Goal: Information Seeking & Learning: Check status

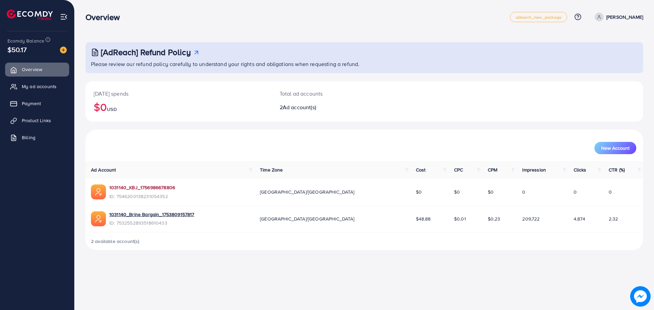
click at [161, 188] on link "1031140_KBJ_1756986678806" at bounding box center [142, 187] width 66 height 7
click at [49, 119] on span "Product Links" at bounding box center [37, 120] width 29 height 7
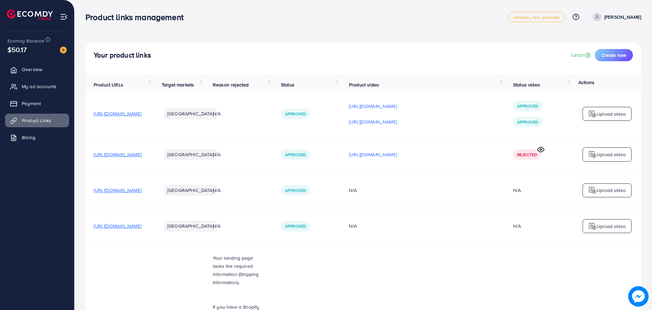
click at [142, 157] on span "[URL][DOMAIN_NAME]" at bounding box center [118, 154] width 48 height 7
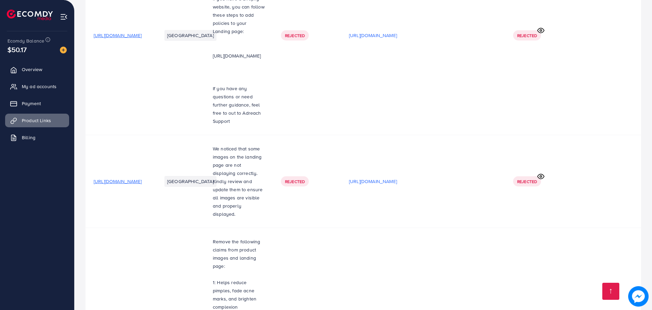
scroll to position [360, 0]
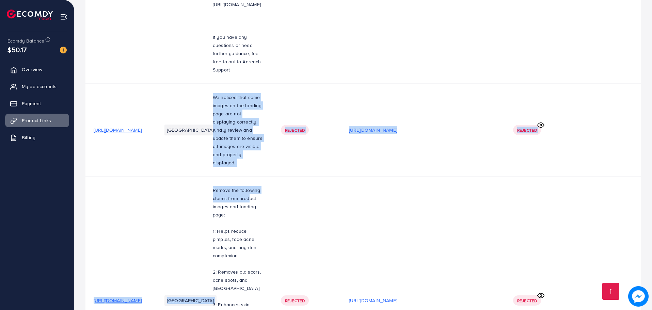
drag, startPoint x: 264, startPoint y: 56, endPoint x: 354, endPoint y: 111, distance: 105.3
click at [354, 111] on tbody "https://brinebargain.com/product-category/ladiesbag/ Bangladesh N/A Approved ht…" at bounding box center [363, 77] width 556 height 693
click at [341, 100] on td "Rejected" at bounding box center [307, 129] width 68 height 93
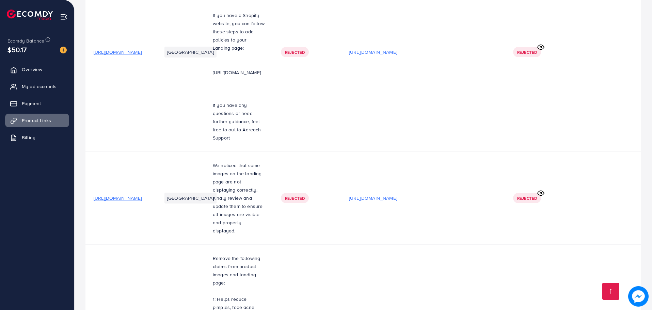
scroll to position [258, 0]
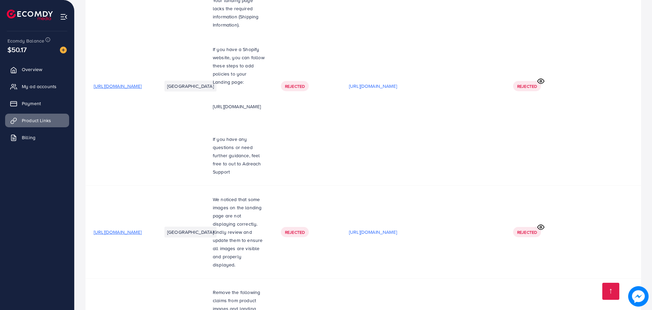
drag, startPoint x: 264, startPoint y: 73, endPoint x: 344, endPoint y: 75, distance: 80.0
click at [265, 102] on p "[URL][DOMAIN_NAME]" at bounding box center [239, 106] width 52 height 8
drag, startPoint x: 265, startPoint y: 114, endPoint x: 314, endPoint y: 127, distance: 50.9
click at [265, 135] on p "If you have any questions or need further guidance, feel free to out to Adreach…" at bounding box center [239, 155] width 52 height 41
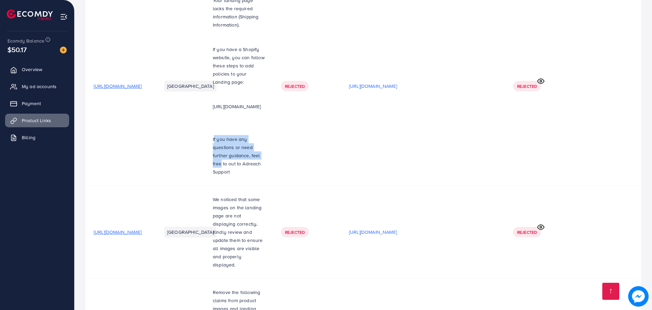
click at [265, 135] on p "If you have any questions or need further guidance, feel free to out to Adreach…" at bounding box center [239, 155] width 52 height 41
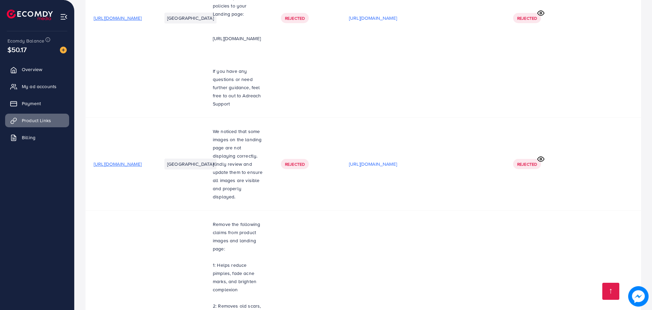
scroll to position [360, 0]
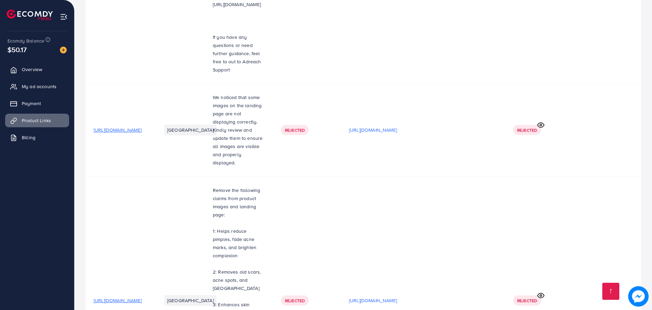
drag, startPoint x: 273, startPoint y: 207, endPoint x: 329, endPoint y: 205, distance: 55.9
drag, startPoint x: 335, startPoint y: 224, endPoint x: 265, endPoint y: 232, distance: 70.6
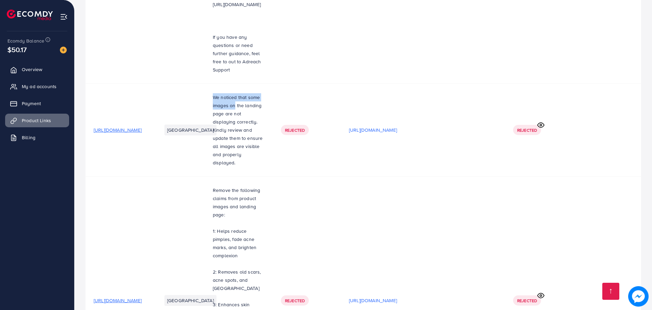
drag, startPoint x: 265, startPoint y: 57, endPoint x: 334, endPoint y: 53, distance: 69.2
click at [265, 93] on p "We noticed that some images on the landing page are not displaying correctly. K…" at bounding box center [239, 130] width 52 height 74
click at [263, 83] on td "We noticed that some images on the landing page are not displaying correctly. K…" at bounding box center [239, 129] width 68 height 93
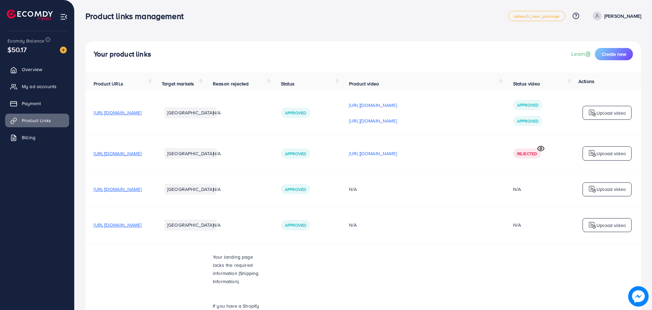
scroll to position [0, 0]
